Goal: Task Accomplishment & Management: Use online tool/utility

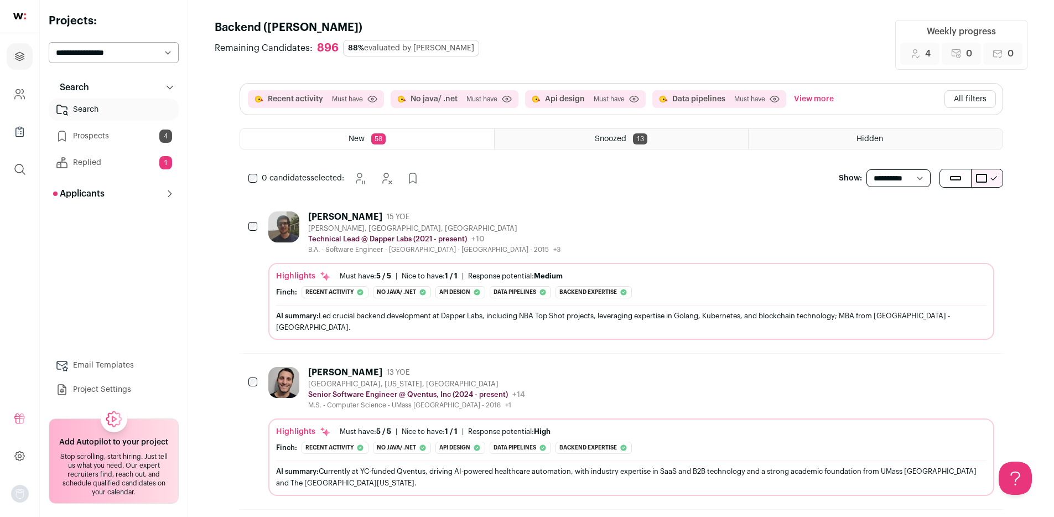
click at [102, 164] on link "Replied 1" at bounding box center [114, 163] width 130 height 22
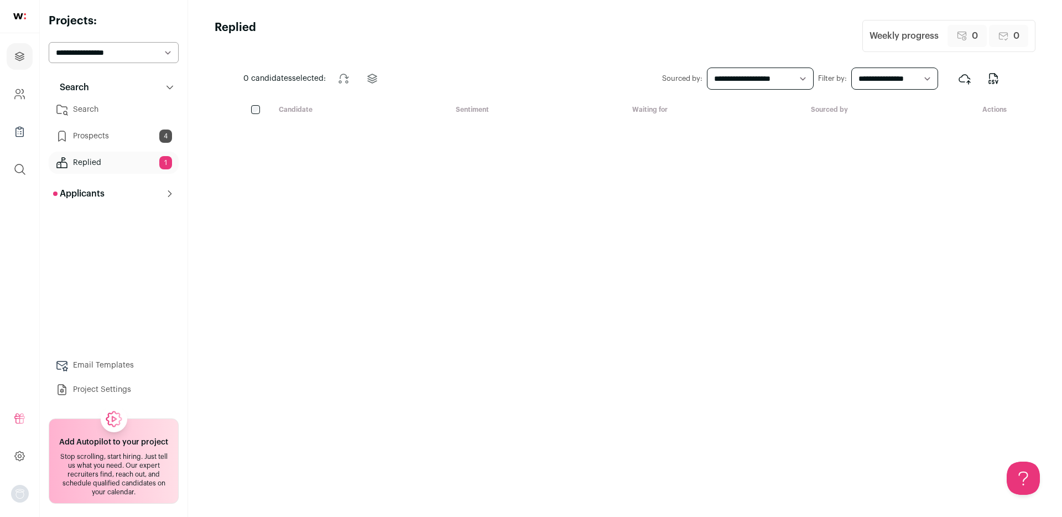
click at [107, 140] on link "Prospects 4" at bounding box center [114, 136] width 130 height 22
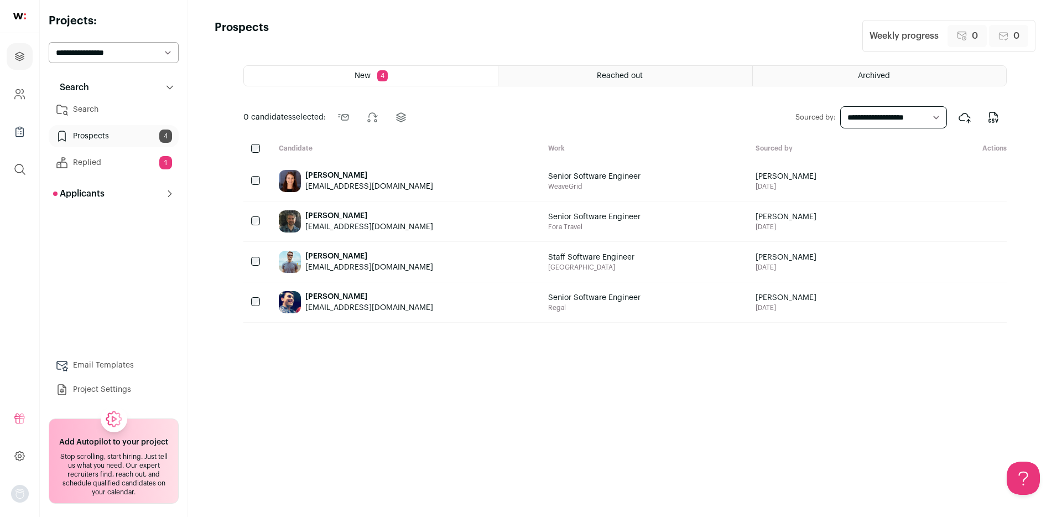
click at [106, 104] on link "Search" at bounding box center [114, 109] width 130 height 22
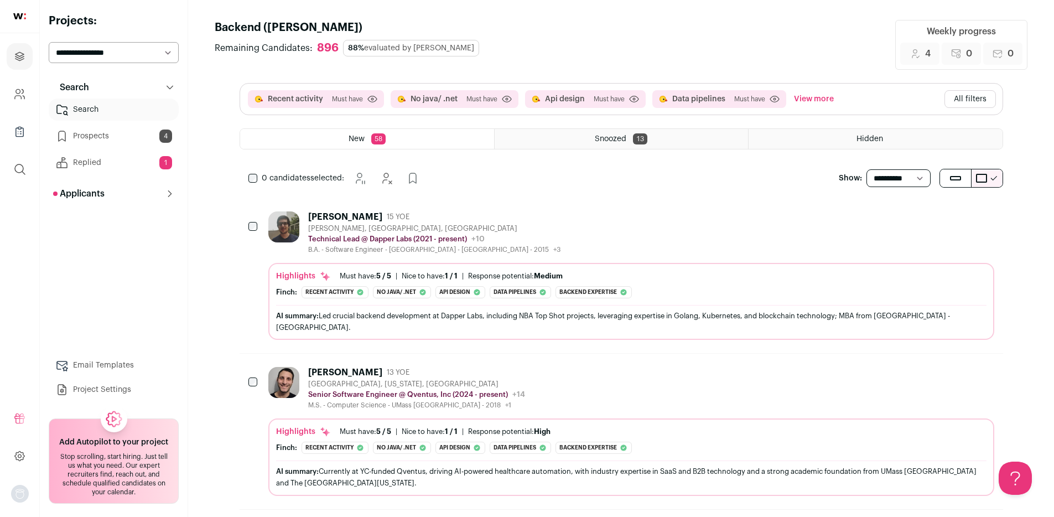
click at [378, 139] on span "58" at bounding box center [378, 138] width 14 height 11
click at [470, 140] on div "New 58" at bounding box center [367, 139] width 254 height 20
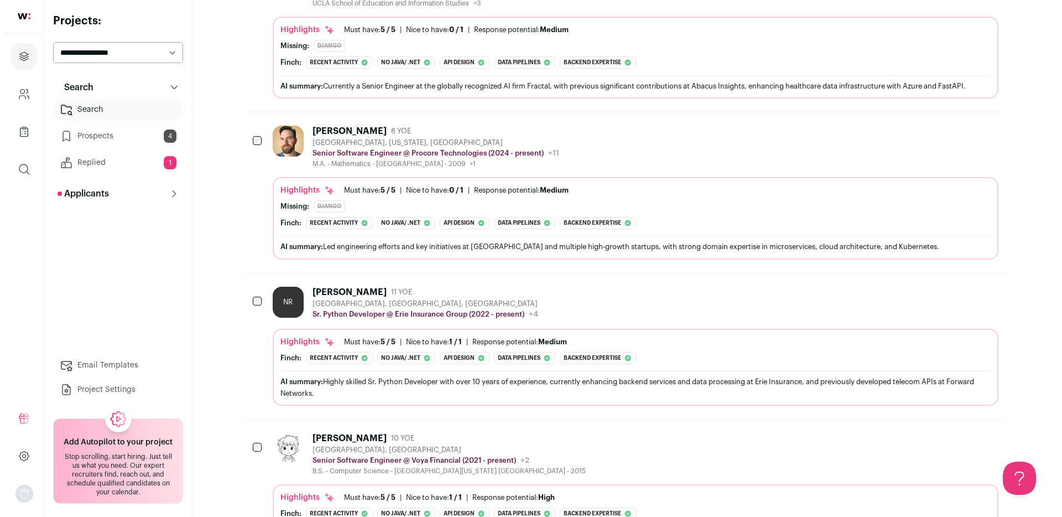
scroll to position [7495, 0]
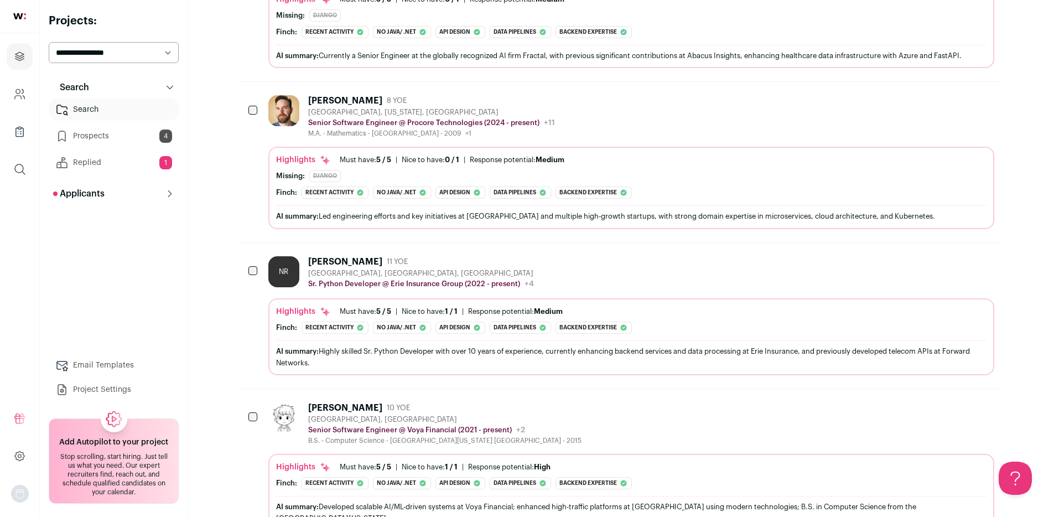
click at [342, 402] on div "[PERSON_NAME]" at bounding box center [345, 407] width 74 height 11
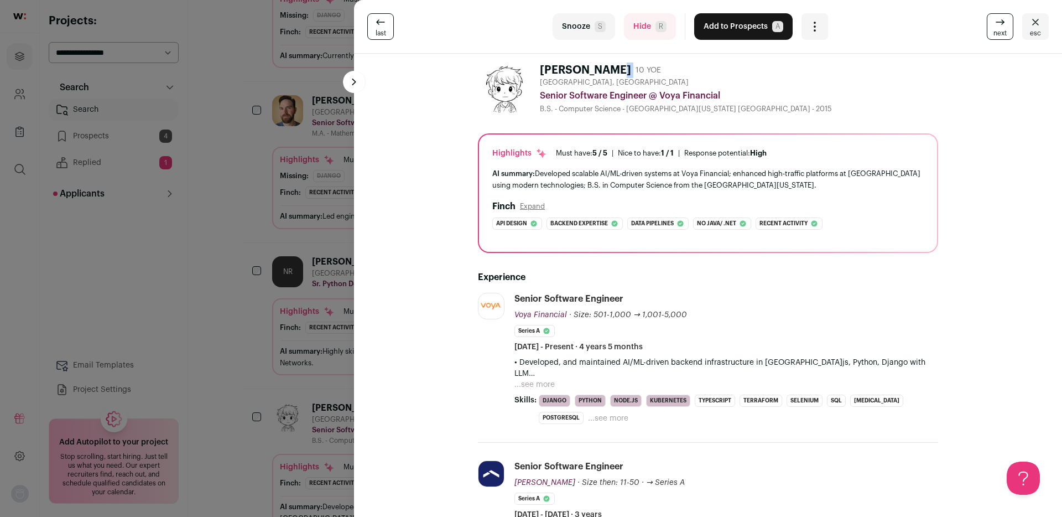
drag, startPoint x: 597, startPoint y: 71, endPoint x: 540, endPoint y: 65, distance: 57.3
click at [540, 65] on div "[PERSON_NAME] 10 YOE" at bounding box center [603, 70] width 126 height 15
copy div "[PERSON_NAME]"
drag, startPoint x: 535, startPoint y: 67, endPoint x: 593, endPoint y: 66, distance: 58.1
click at [593, 66] on div "[PERSON_NAME] 10 YOE" at bounding box center [603, 70] width 126 height 15
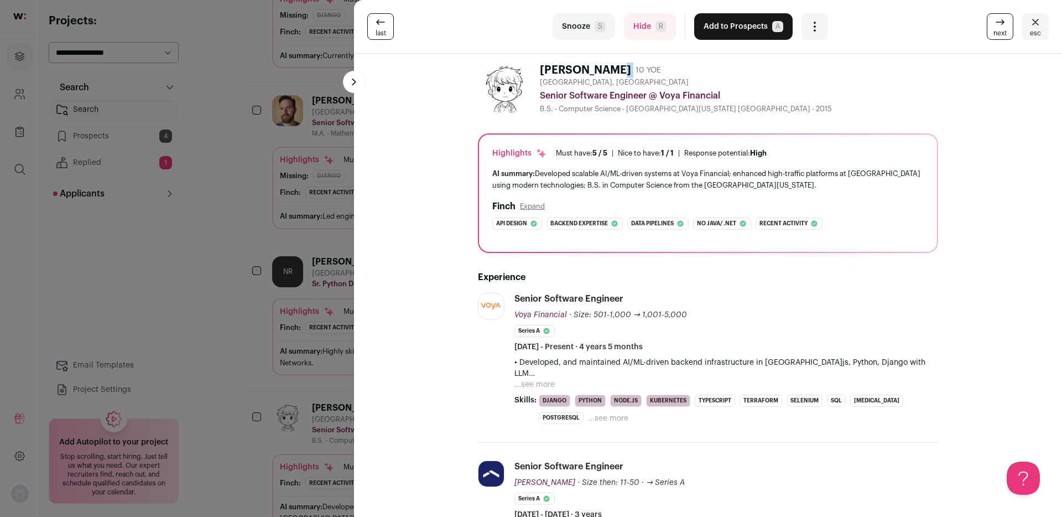
copy h1 "[PERSON_NAME]"
click at [617, 99] on div "Senior Software Engineer @ Voya Financial" at bounding box center [739, 95] width 398 height 13
copy div "Engineer"
drag, startPoint x: 594, startPoint y: 70, endPoint x: 535, endPoint y: 66, distance: 59.3
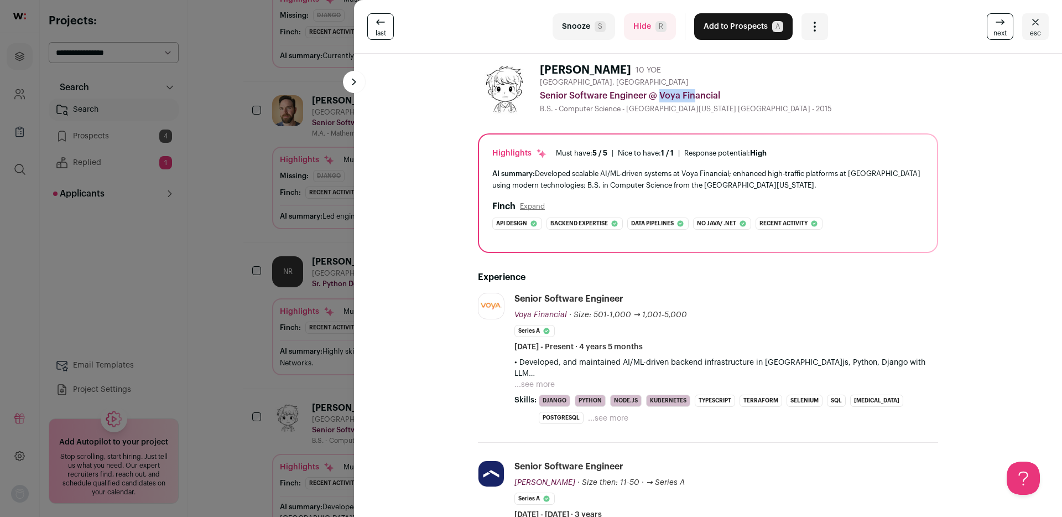
click at [535, 66] on div "[PERSON_NAME] 10 YOE [GEOGRAPHIC_DATA], [GEOGRAPHIC_DATA] Senior Software Engin…" at bounding box center [708, 89] width 460 height 53
copy h1 "[PERSON_NAME]"
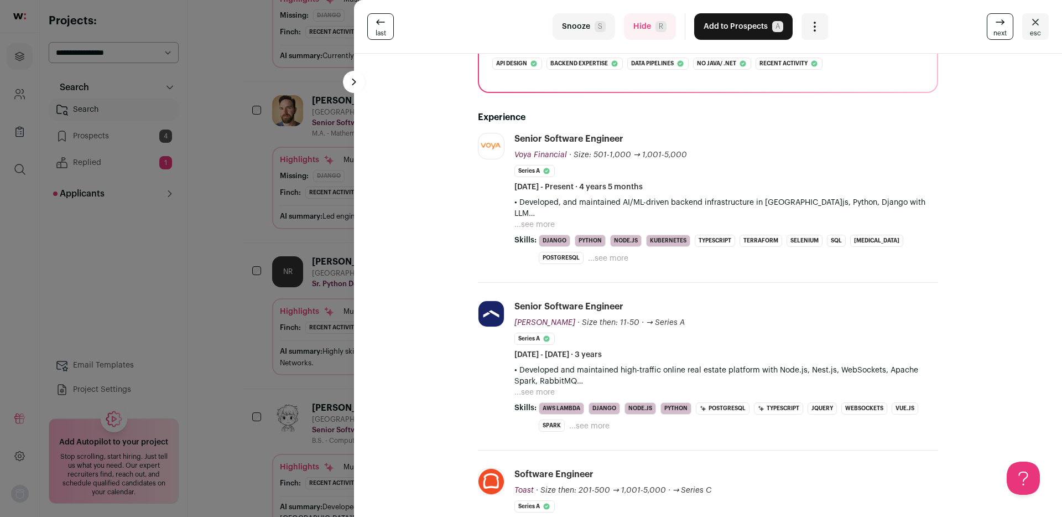
scroll to position [0, 0]
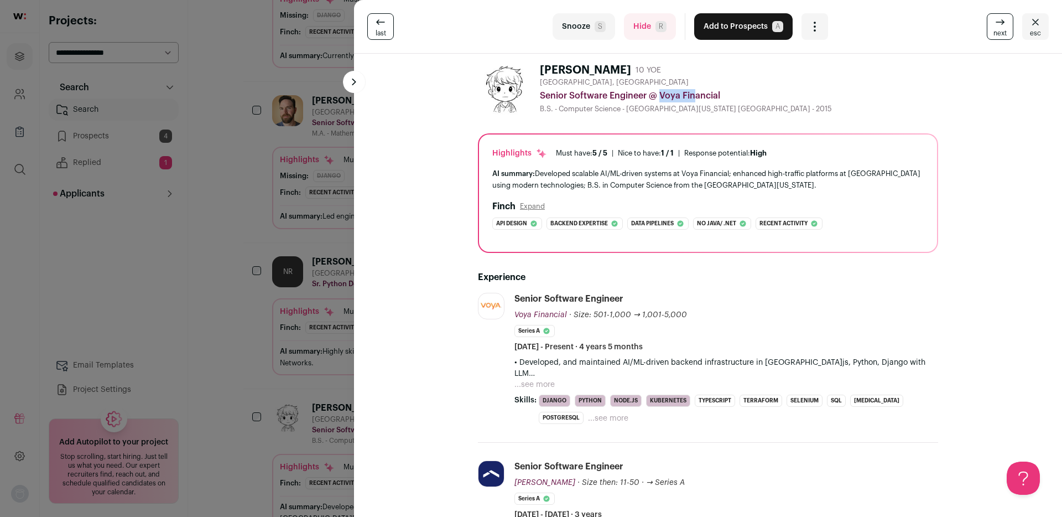
click at [511, 96] on img at bounding box center [504, 89] width 53 height 53
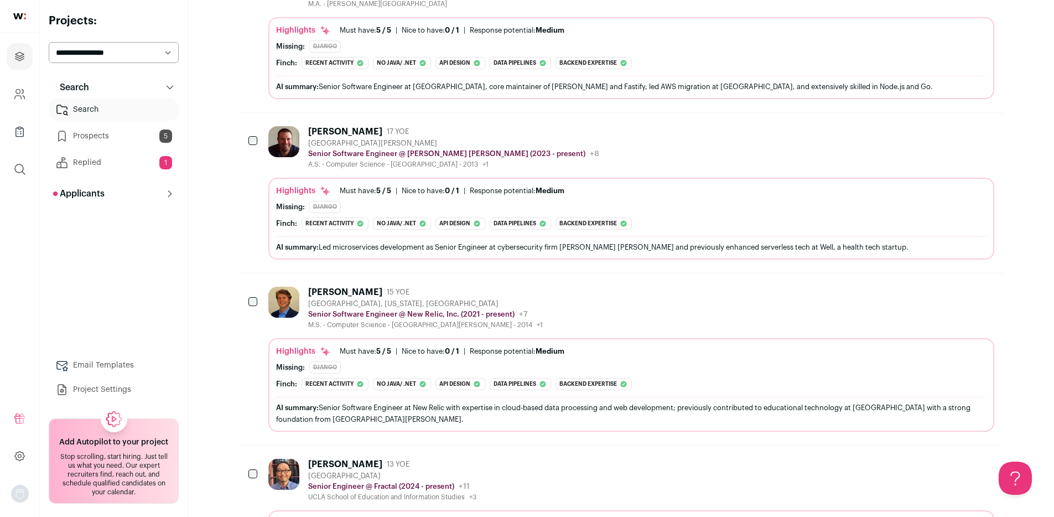
scroll to position [6910, 0]
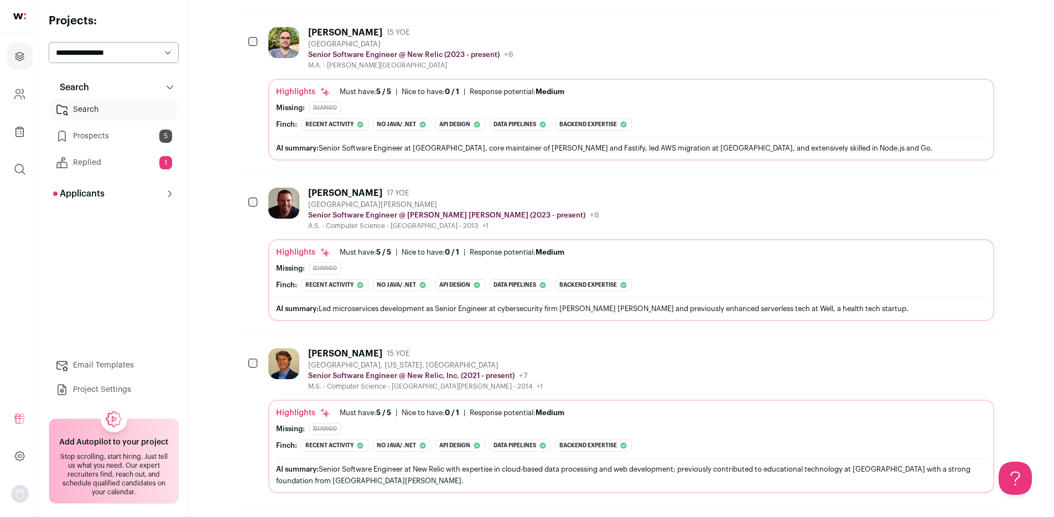
click at [950, 346] on icon "Hide" at bounding box center [954, 352] width 13 height 13
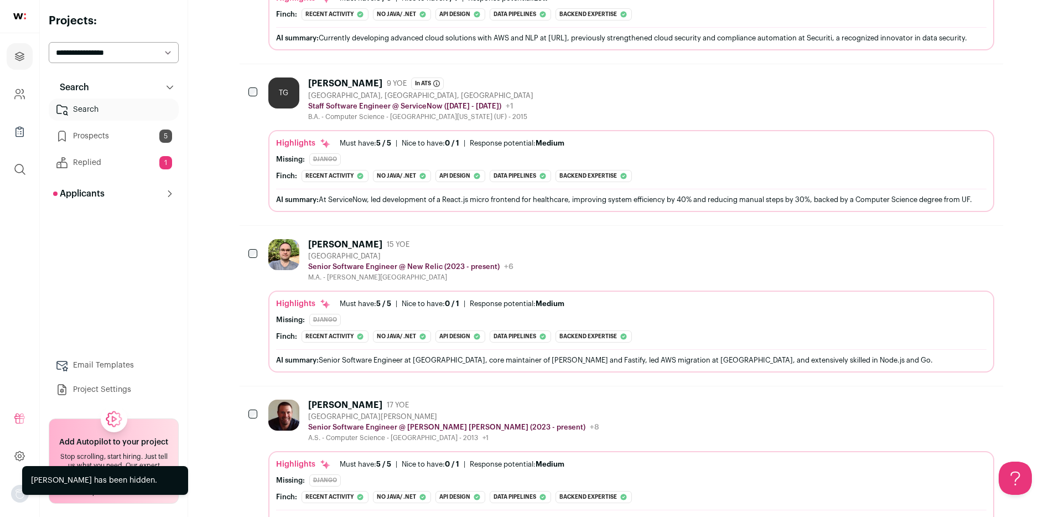
scroll to position [6709, 0]
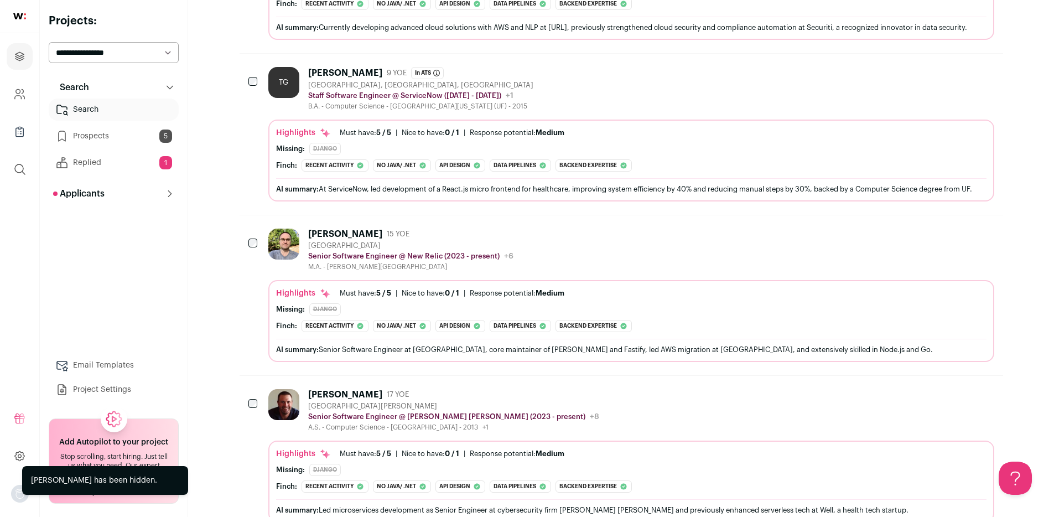
click at [951, 227] on icon "Hide" at bounding box center [954, 233] width 13 height 13
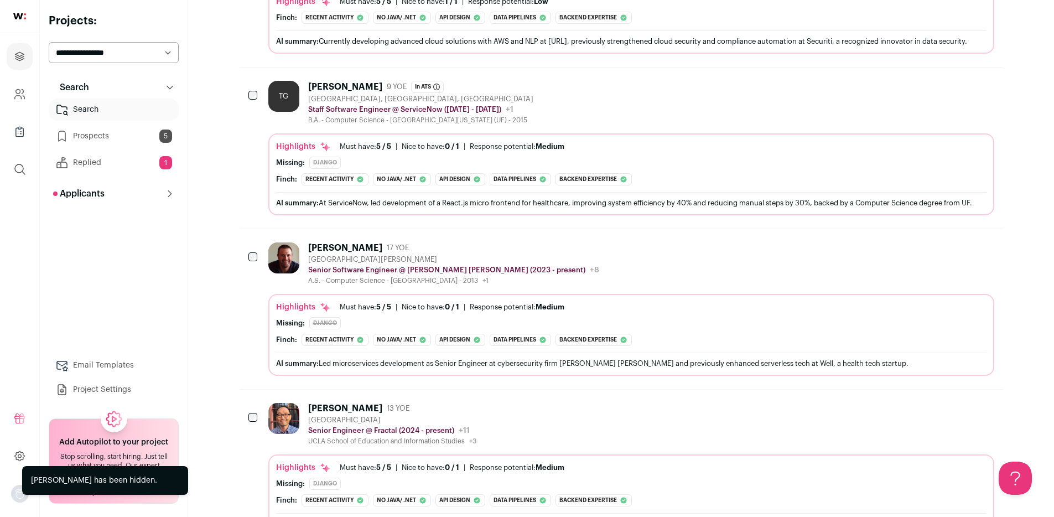
scroll to position [6609, 0]
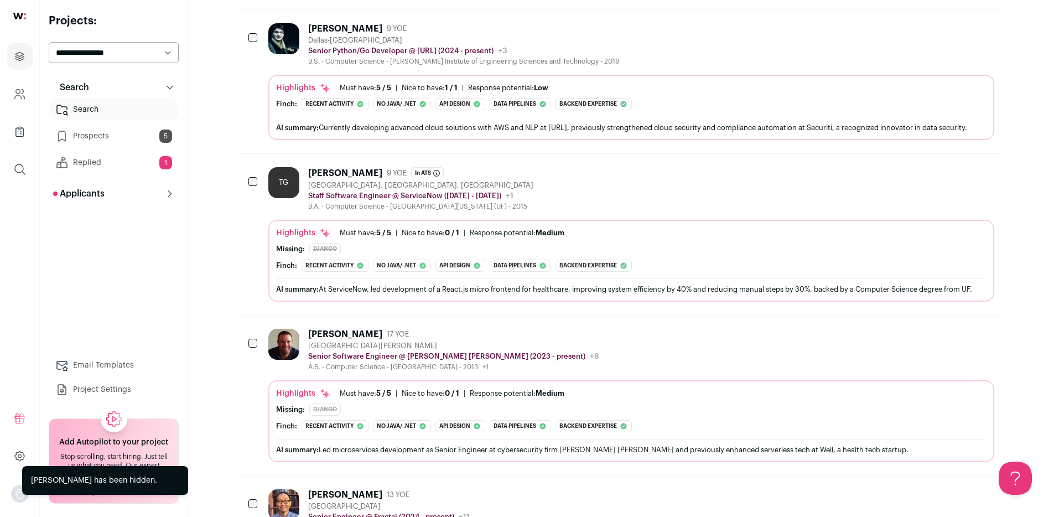
click at [950, 165] on icon "Hide" at bounding box center [954, 171] width 13 height 13
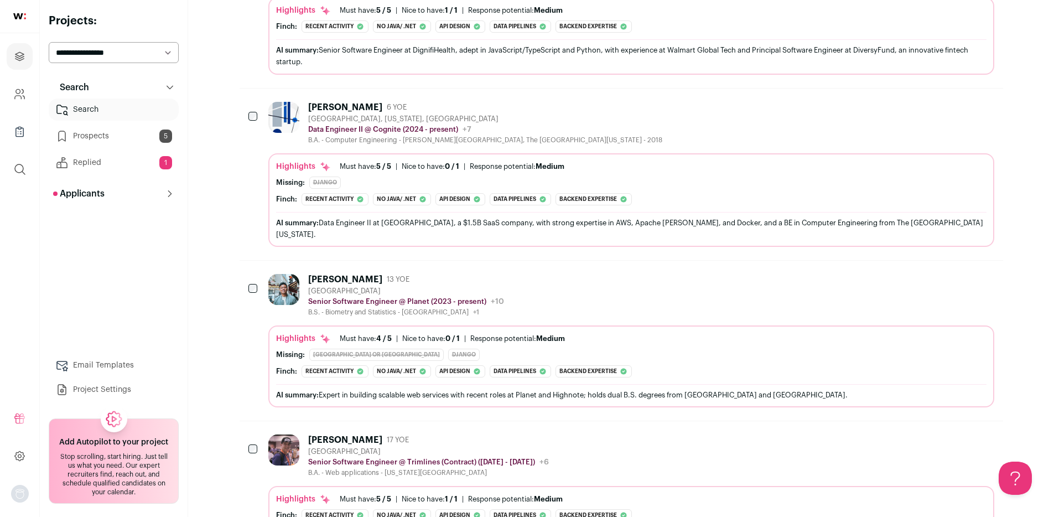
scroll to position [5607, 0]
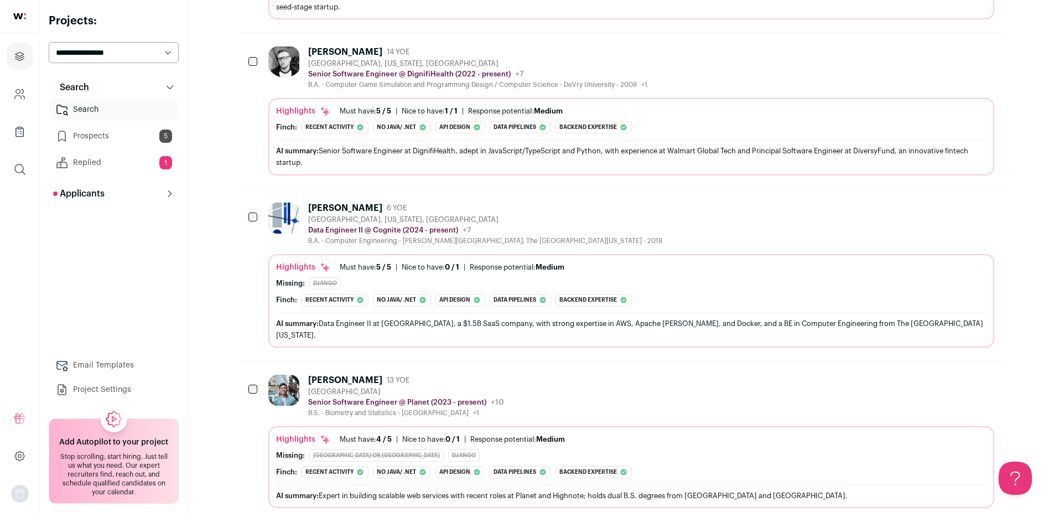
click at [955, 201] on icon "Hide" at bounding box center [954, 207] width 13 height 13
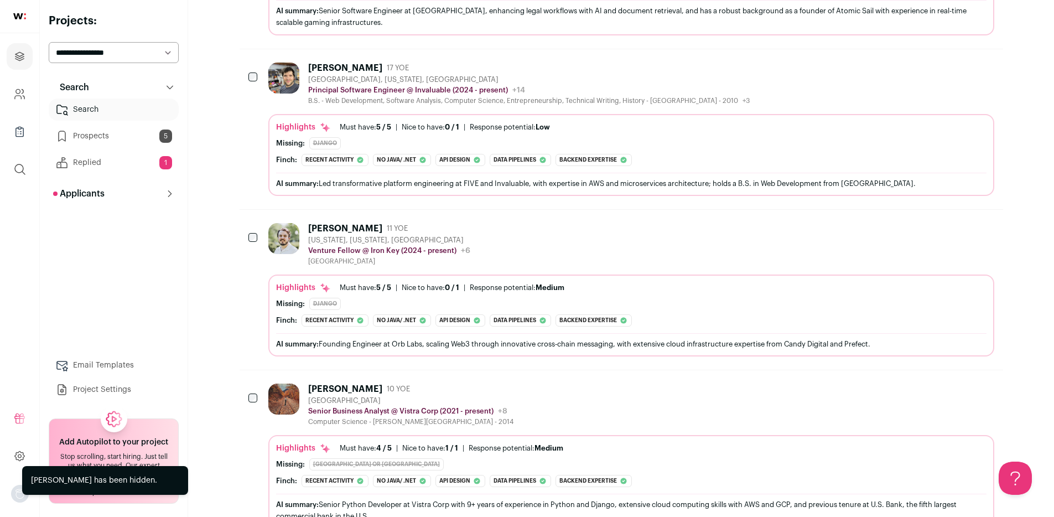
scroll to position [7523, 0]
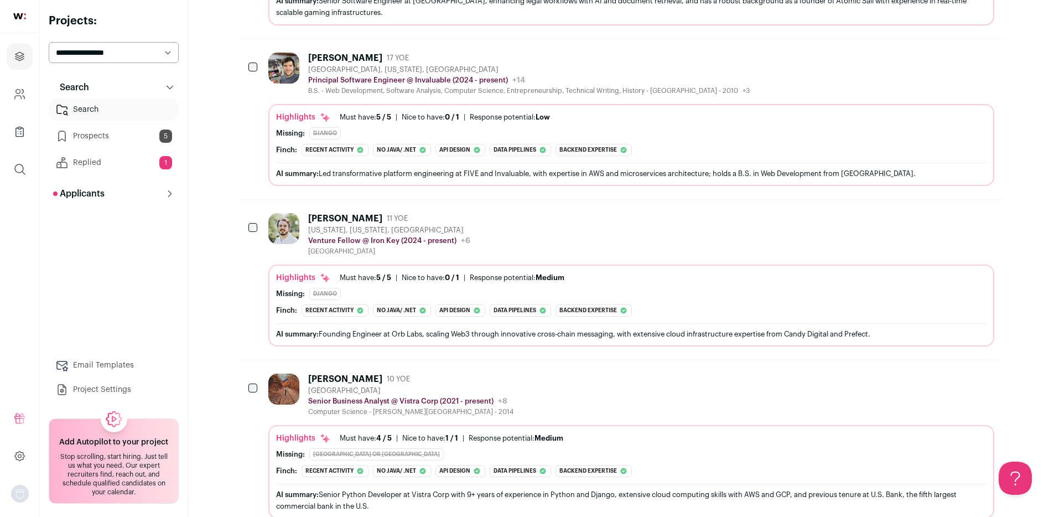
click at [954, 372] on icon "Hide" at bounding box center [954, 378] width 13 height 13
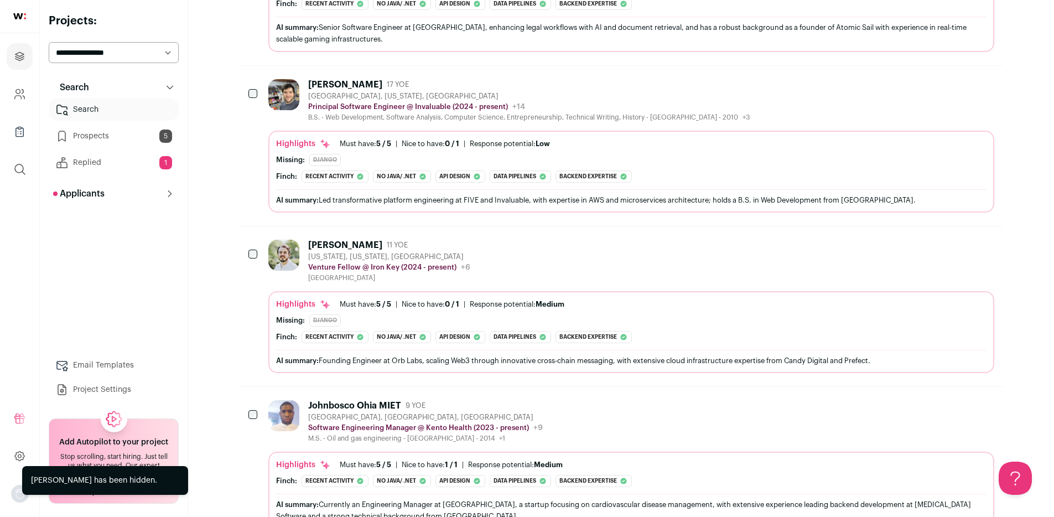
scroll to position [7506, 0]
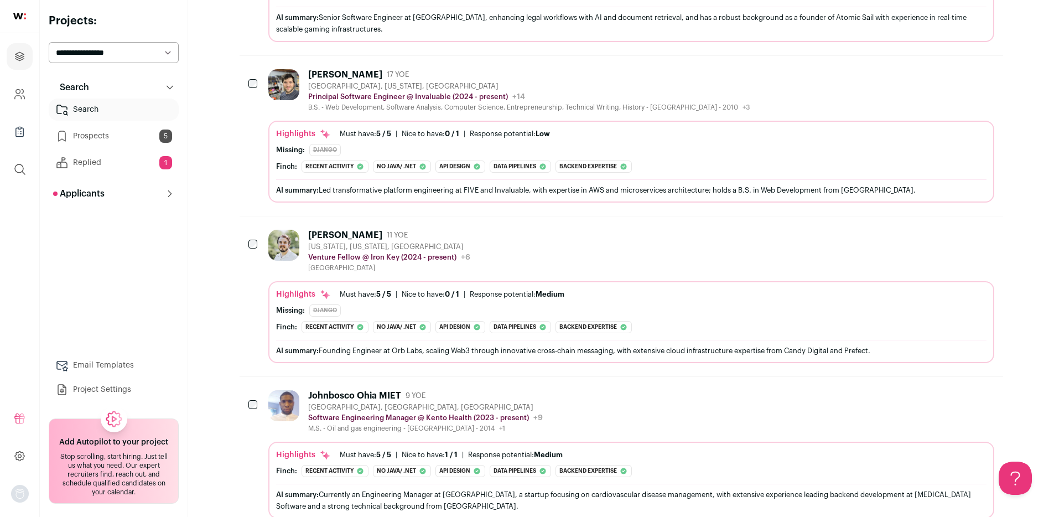
click at [952, 388] on icon "Hide" at bounding box center [954, 394] width 13 height 13
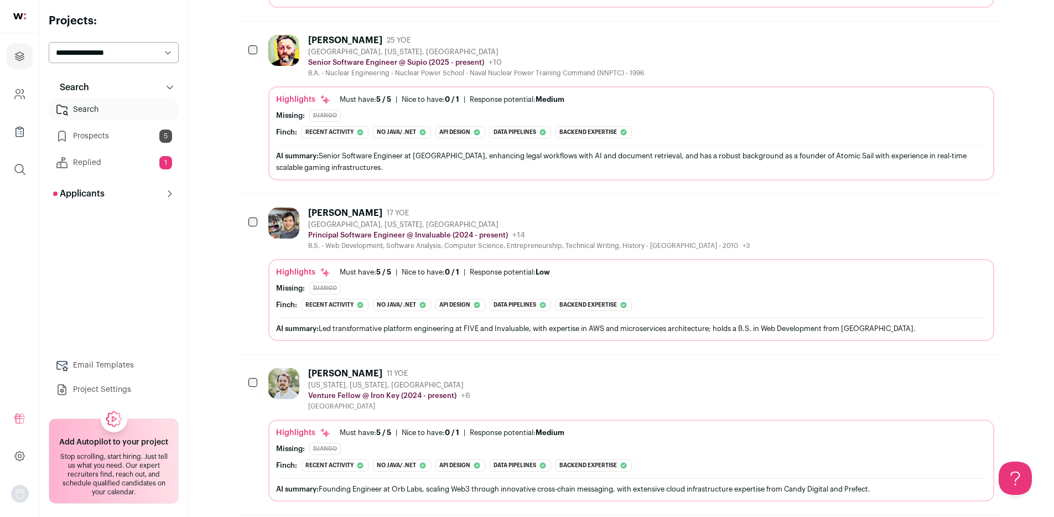
scroll to position [7282, 0]
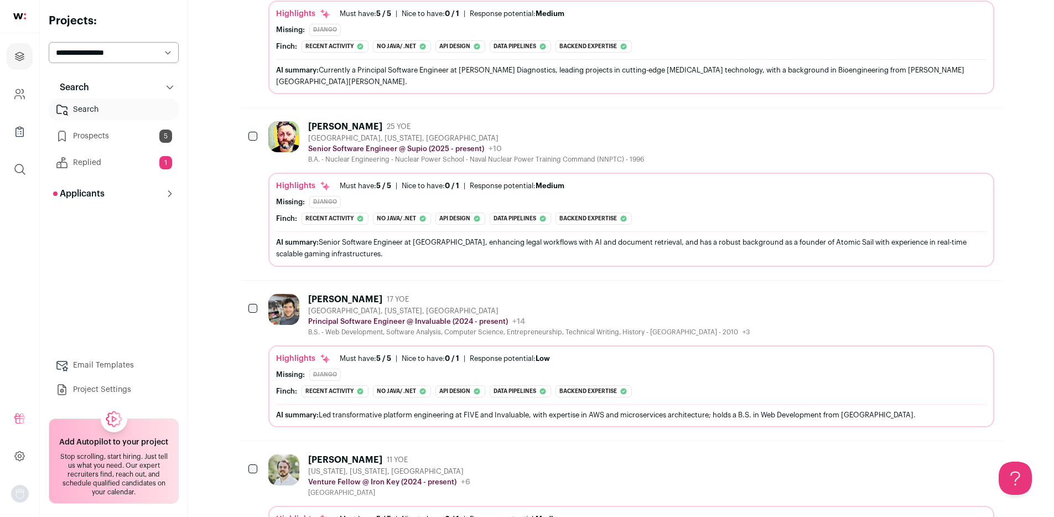
click at [952, 292] on icon "Hide" at bounding box center [954, 298] width 13 height 13
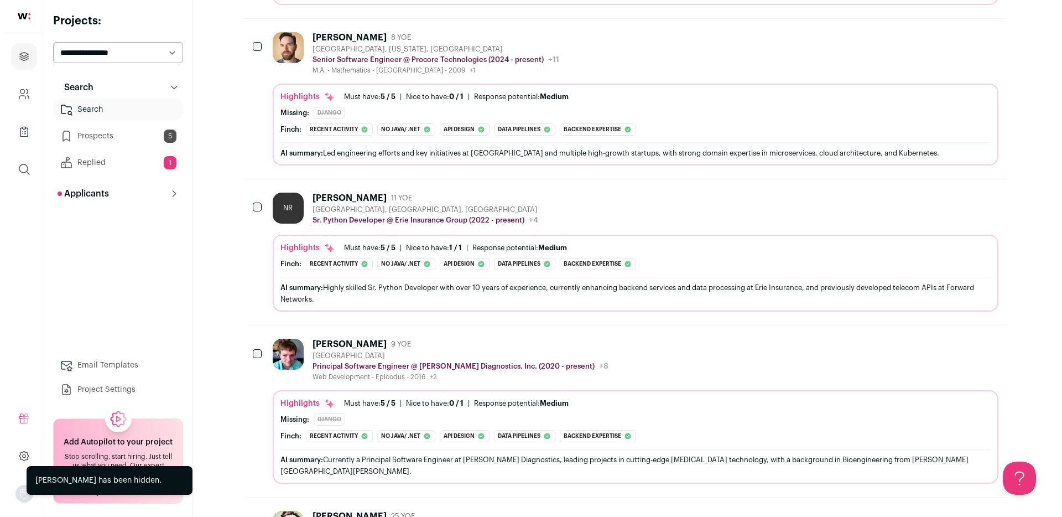
scroll to position [6845, 0]
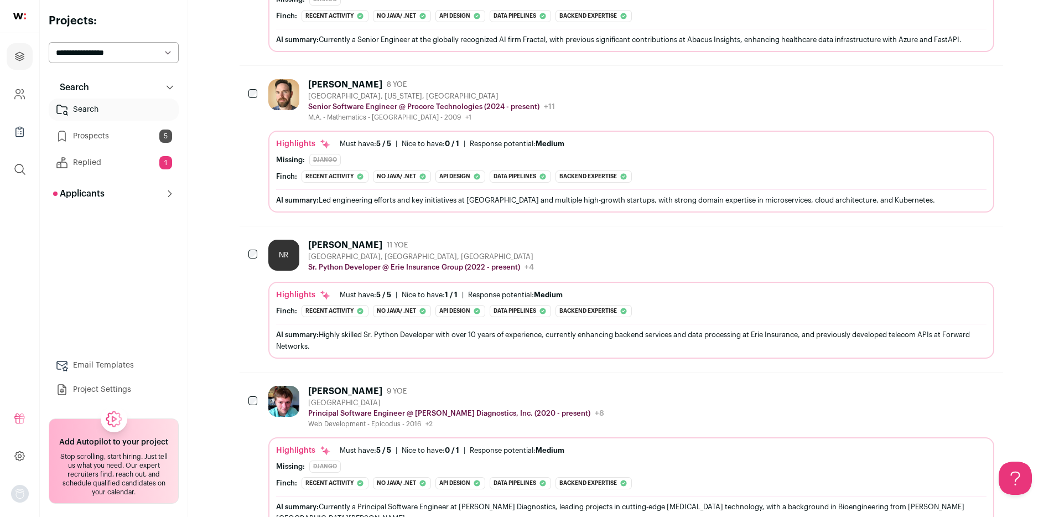
click at [606, 329] on div "AI summary: Highly skilled Sr. Python Developer with over 10 years of experienc…" at bounding box center [631, 340] width 710 height 23
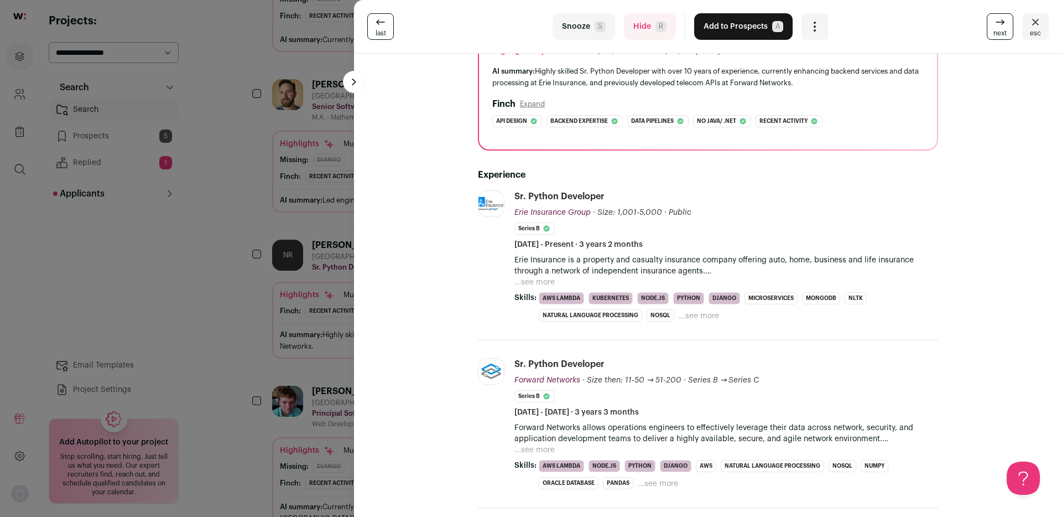
scroll to position [0, 0]
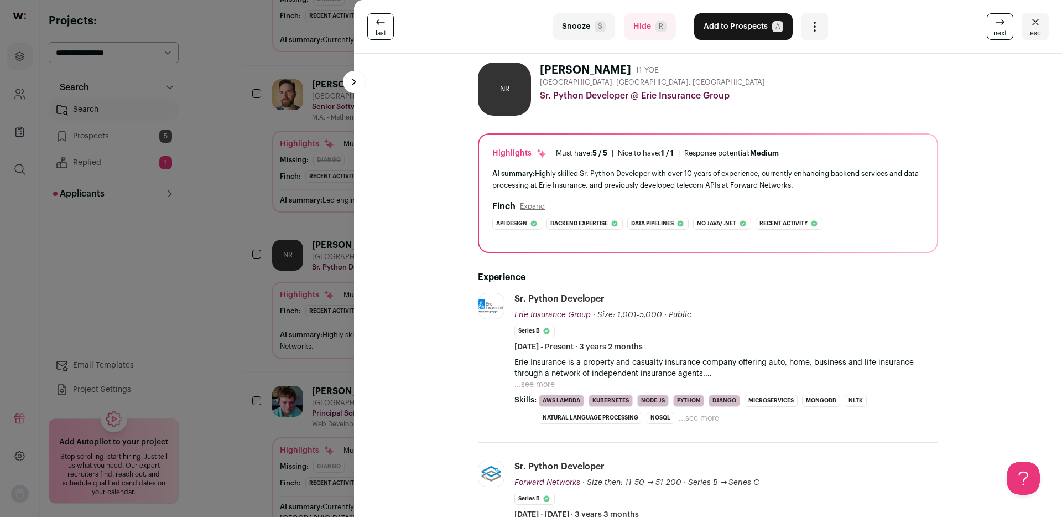
click at [508, 89] on div "NR" at bounding box center [504, 89] width 53 height 53
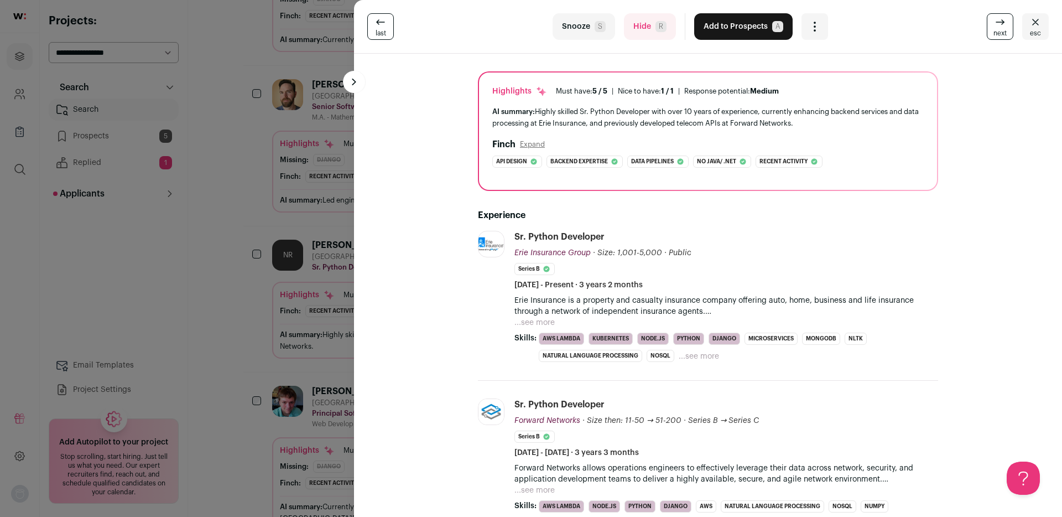
scroll to position [90, 0]
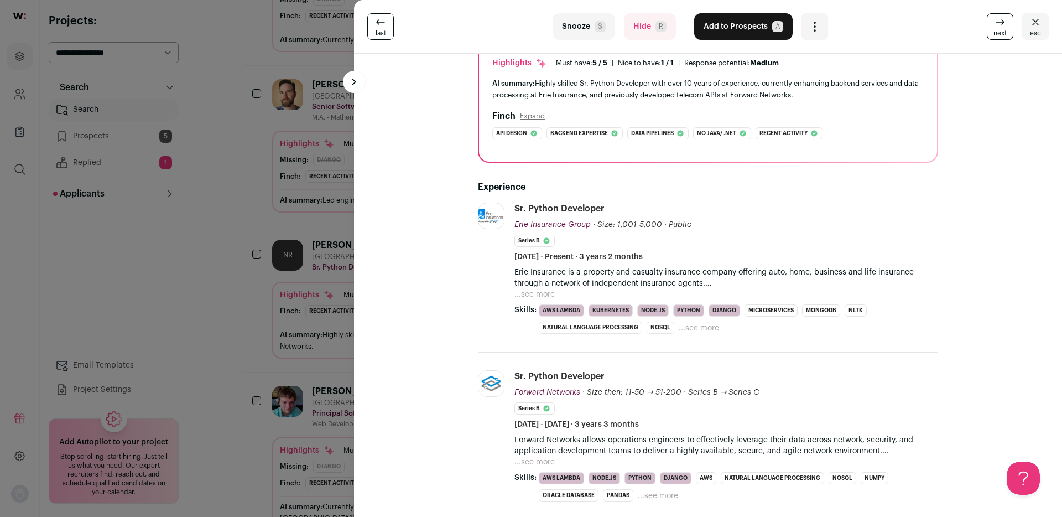
click at [693, 328] on button "...see more" at bounding box center [699, 327] width 40 height 11
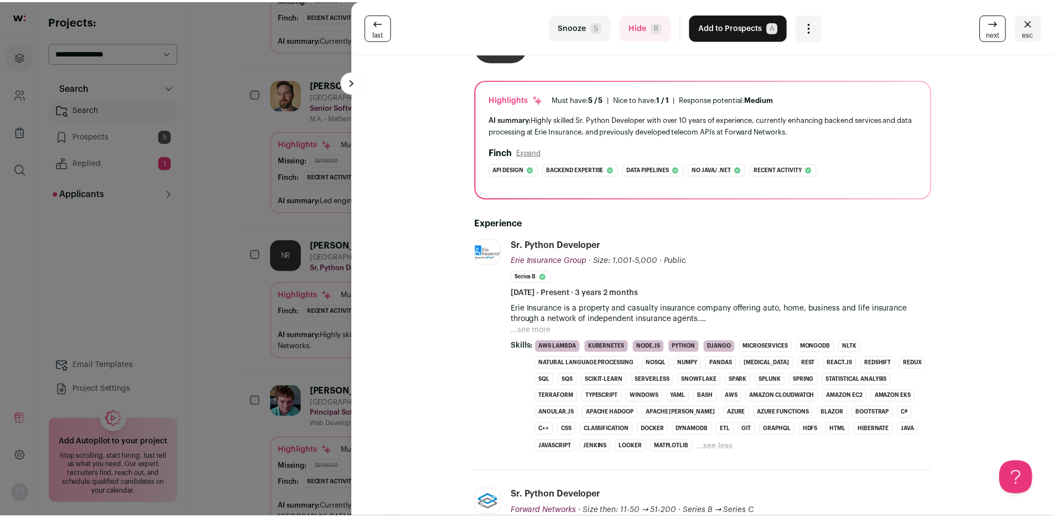
scroll to position [0, 0]
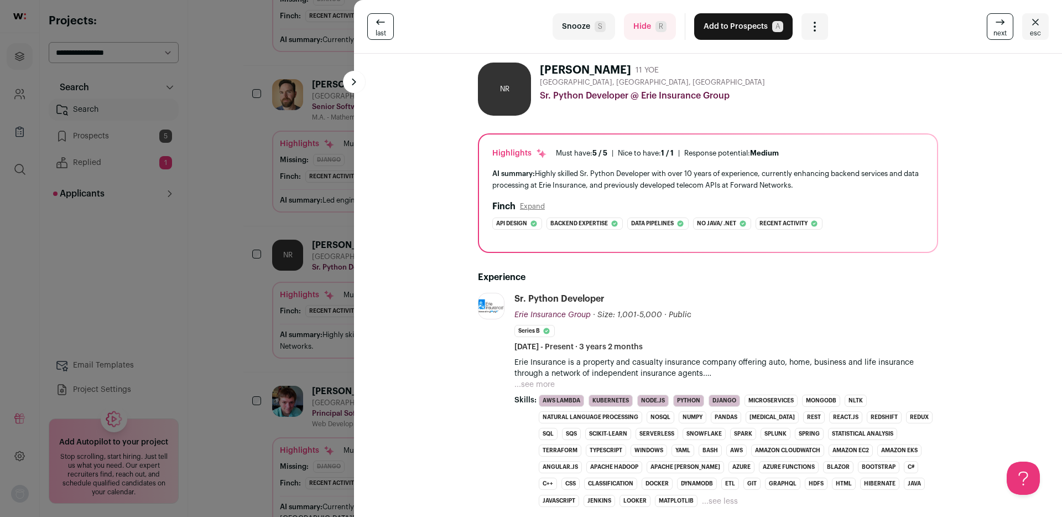
click at [731, 30] on button "Add to Prospects A" at bounding box center [743, 26] width 98 height 27
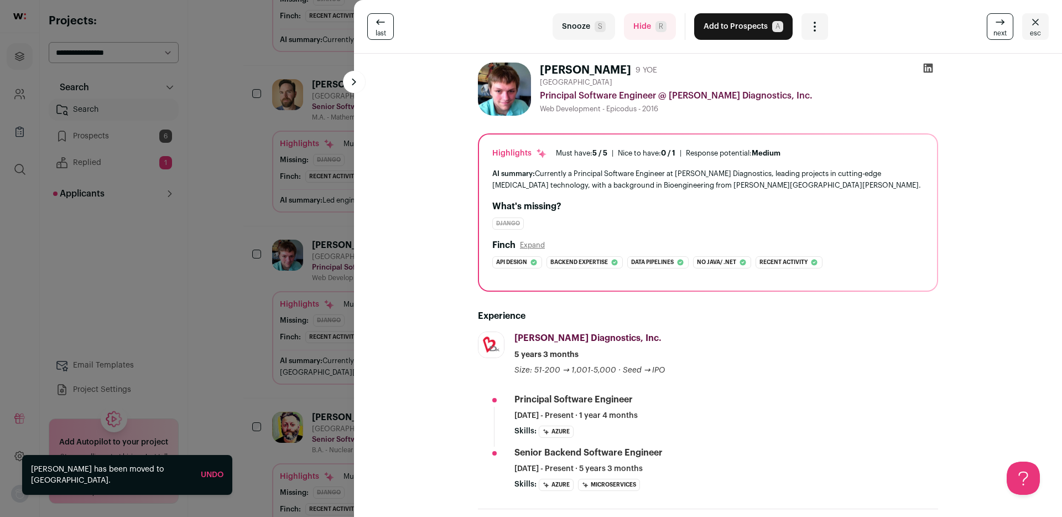
click at [239, 246] on div "last Snooze S Hide R Add to Prospects A Are you sure? [PERSON_NAME] is already …" at bounding box center [531, 258] width 1062 height 517
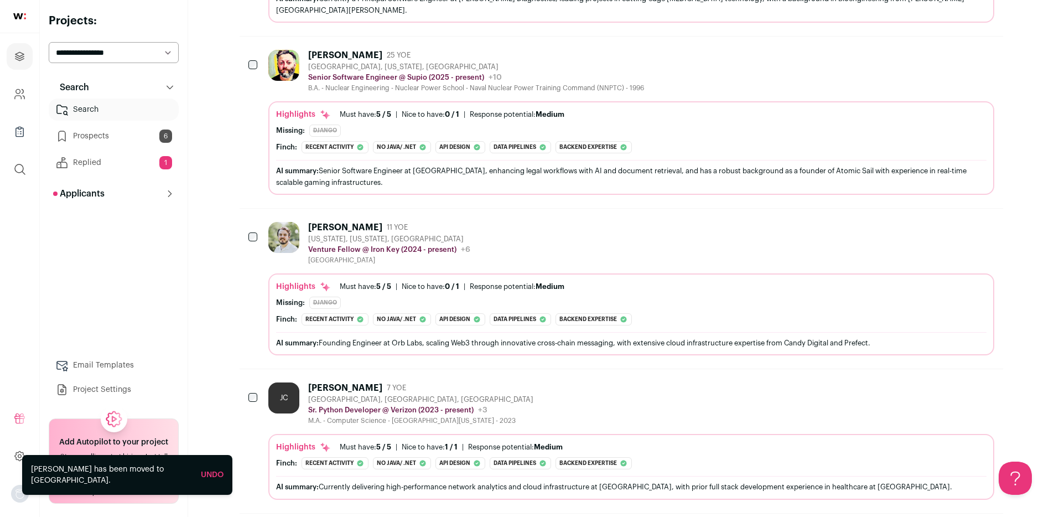
scroll to position [7332, 0]
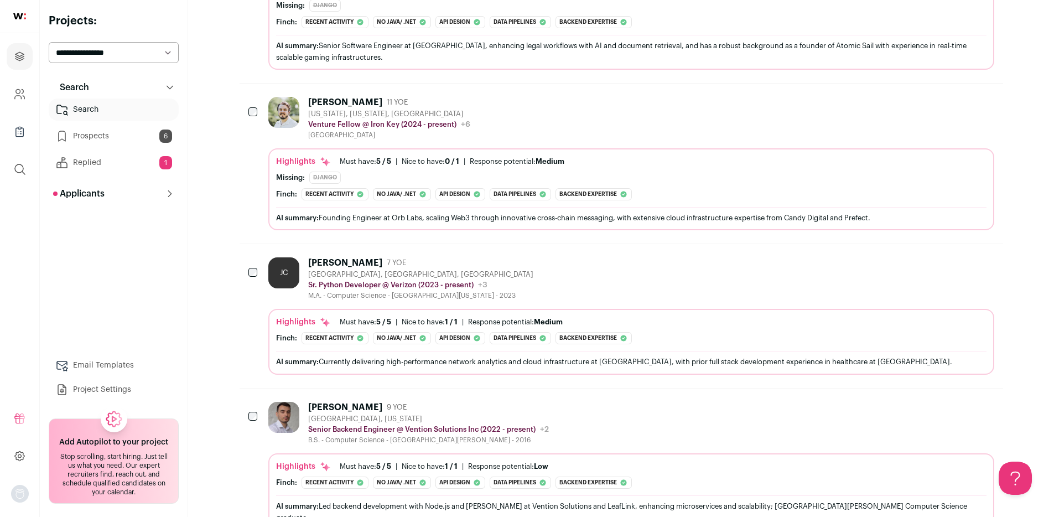
click at [959, 256] on icon "Hide" at bounding box center [954, 262] width 13 height 13
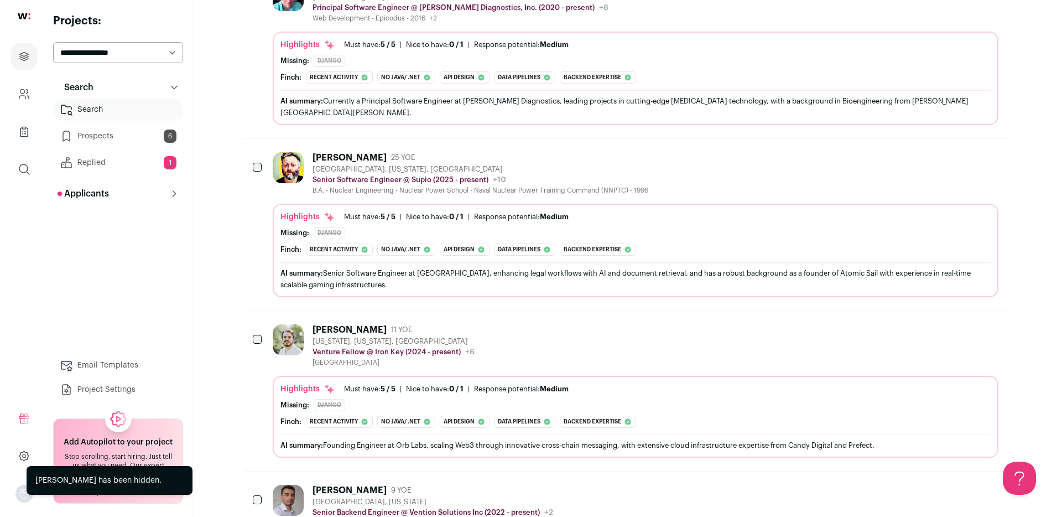
scroll to position [7056, 0]
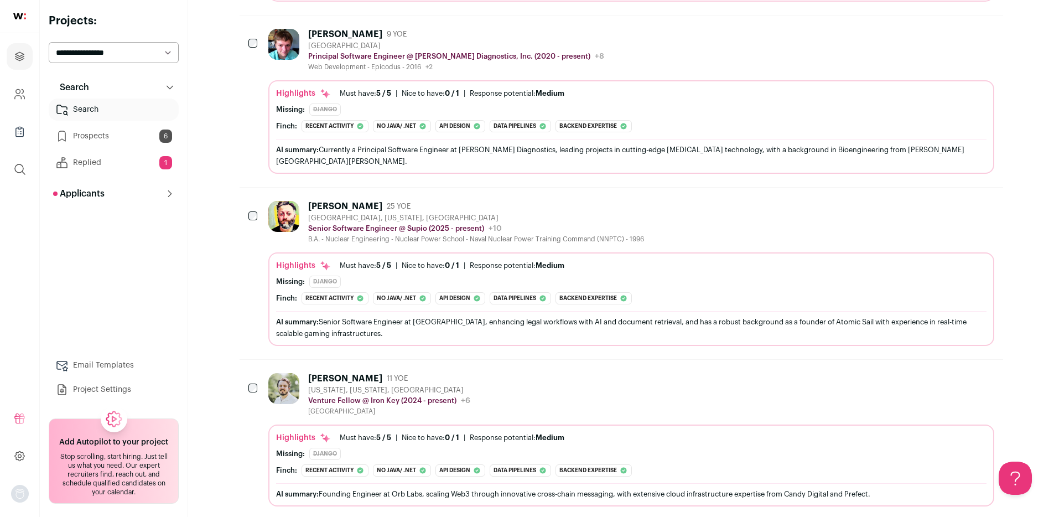
click at [513, 316] on div "AI summary: Senior Software Engineer at [GEOGRAPHIC_DATA], enhancing legal work…" at bounding box center [631, 327] width 710 height 23
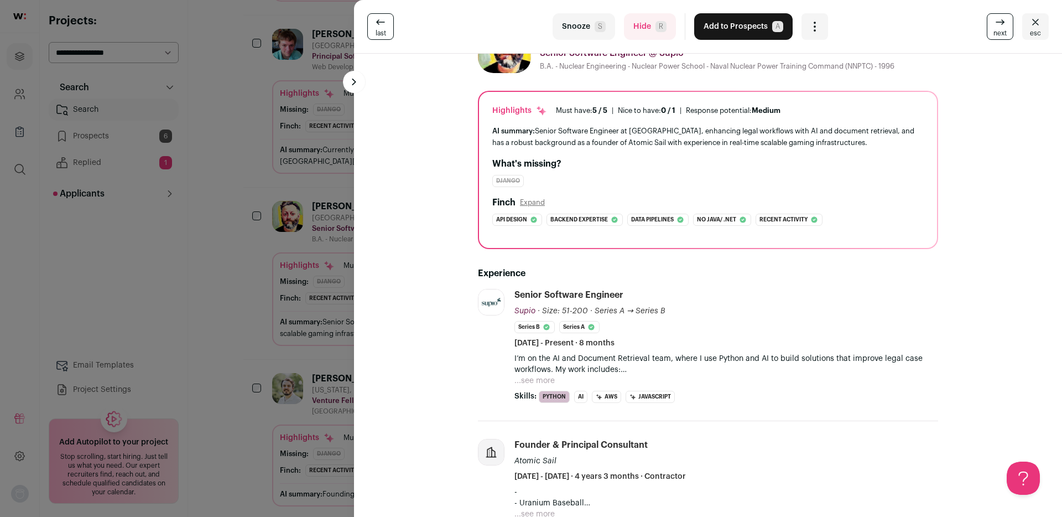
scroll to position [0, 0]
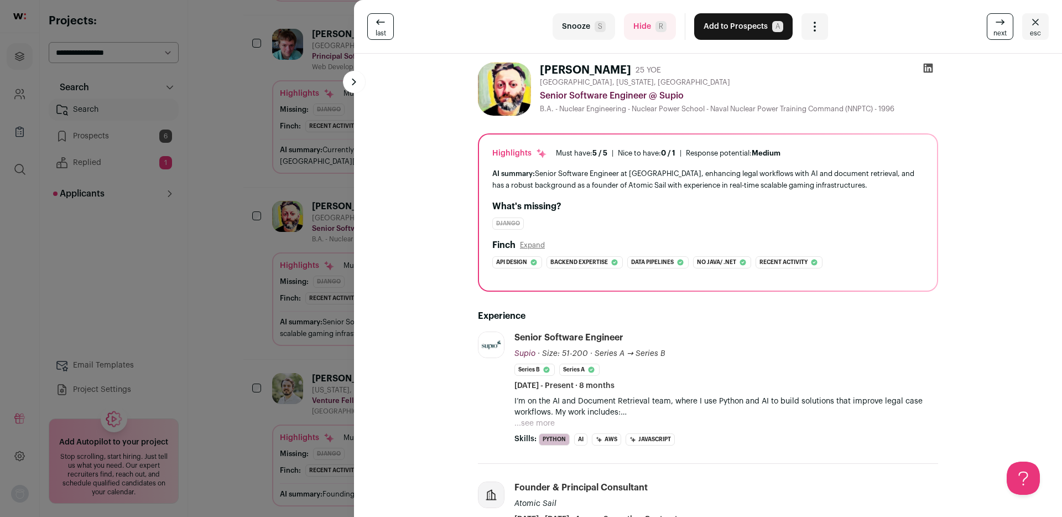
click at [737, 29] on button "Add to Prospects A" at bounding box center [743, 26] width 98 height 27
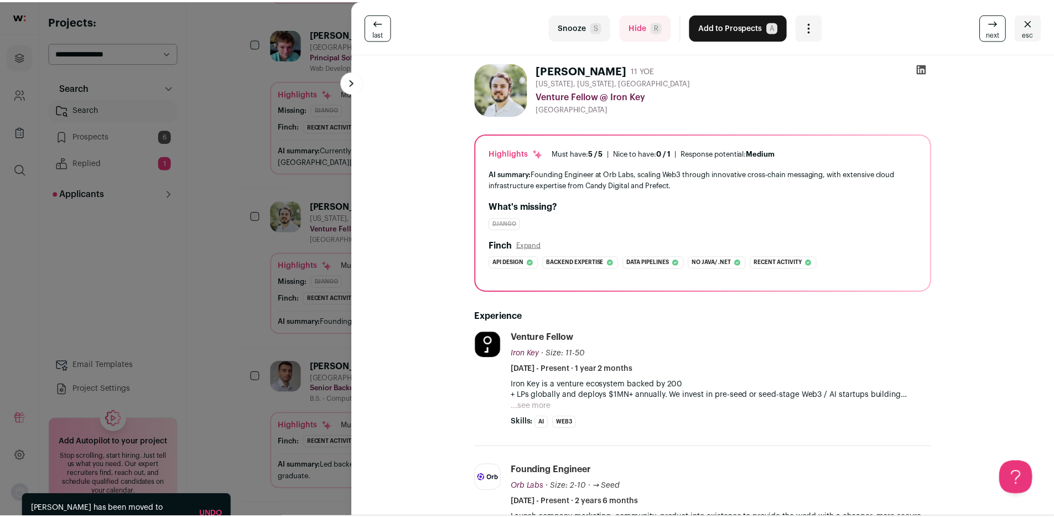
scroll to position [7016, 0]
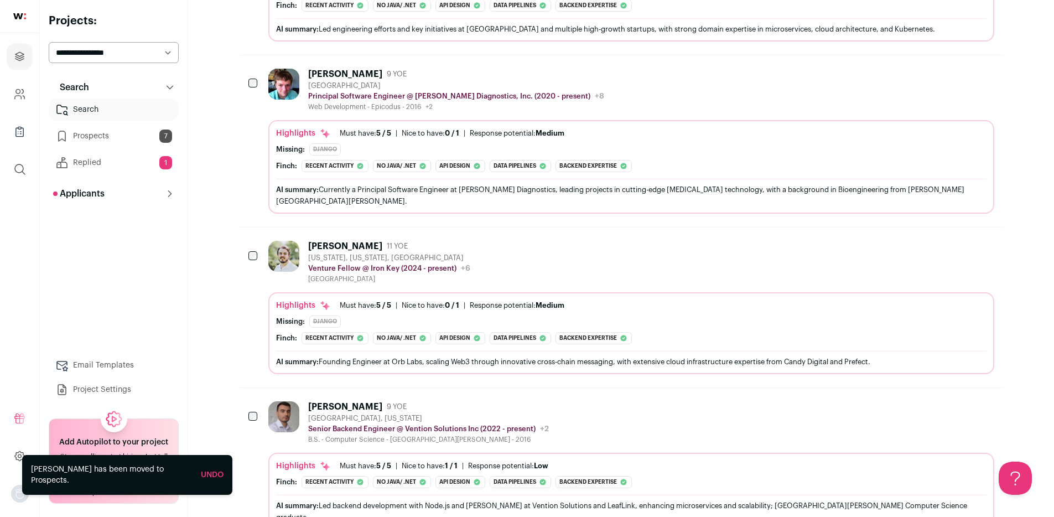
click at [119, 142] on link "Prospects 7" at bounding box center [114, 136] width 130 height 22
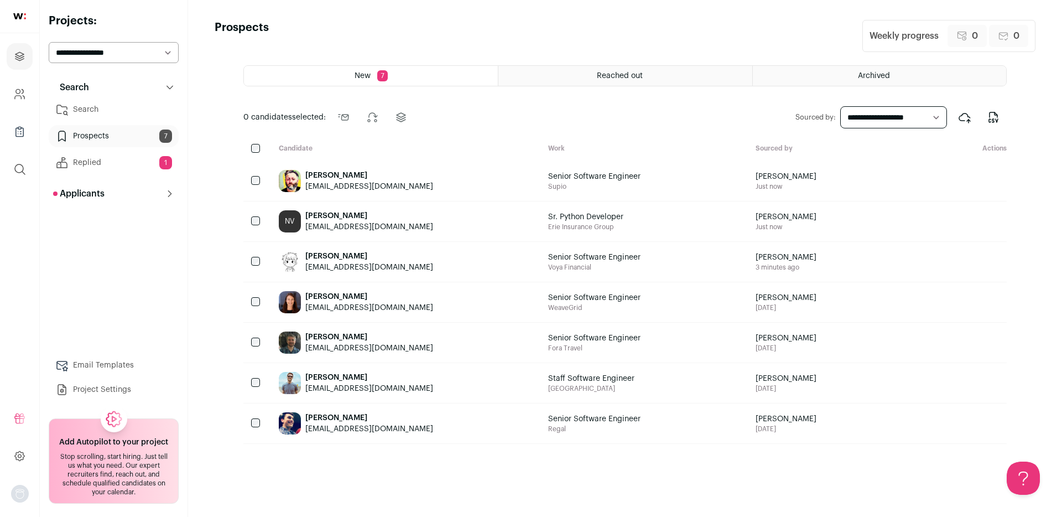
click at [383, 179] on div "[PERSON_NAME]" at bounding box center [369, 175] width 128 height 11
